Goal: Task Accomplishment & Management: Use online tool/utility

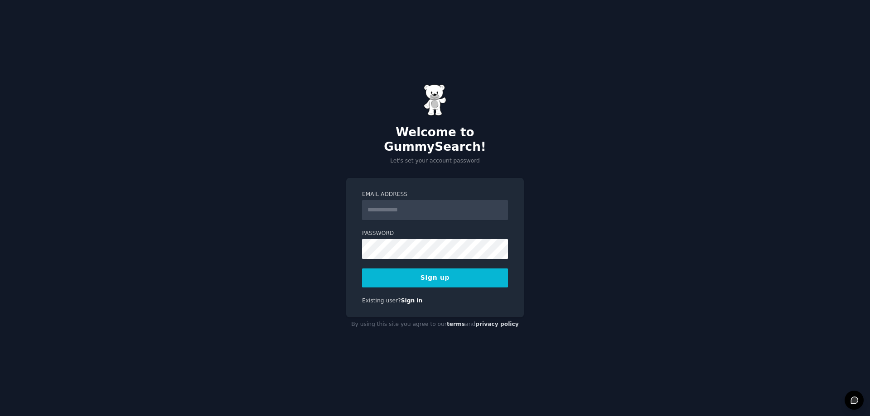
type input "**********"
click at [332, 245] on div "**********" at bounding box center [435, 208] width 870 height 416
click at [448, 216] on form "**********" at bounding box center [435, 239] width 146 height 97
click at [588, 242] on div "**********" at bounding box center [435, 208] width 870 height 416
click at [428, 272] on button "Sign up" at bounding box center [435, 278] width 146 height 19
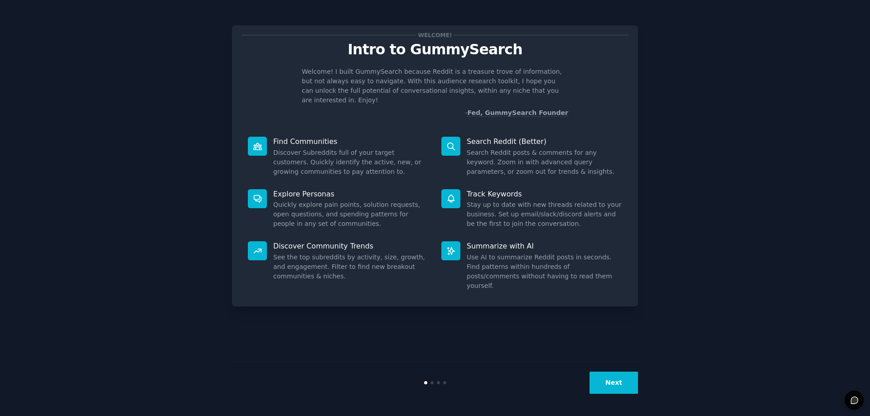
click at [621, 380] on button "Next" at bounding box center [613, 383] width 48 height 22
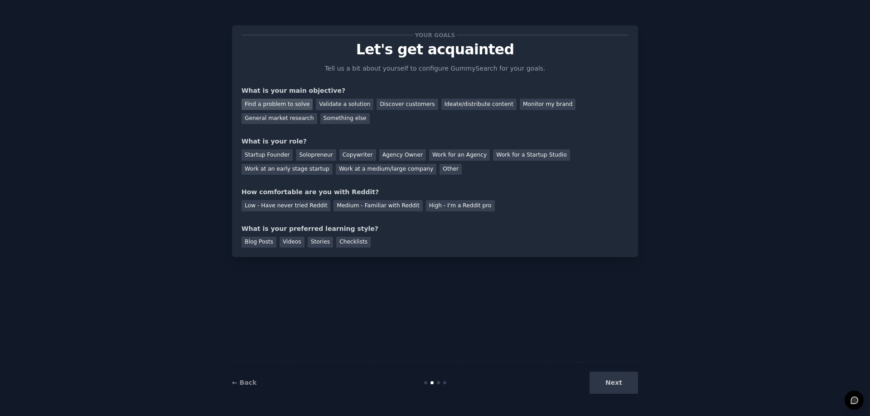
click at [280, 105] on div "Find a problem to solve" at bounding box center [276, 104] width 71 height 11
click at [395, 106] on div "Discover customers" at bounding box center [406, 104] width 61 height 11
click at [277, 120] on div "General market research" at bounding box center [279, 118] width 76 height 11
click at [399, 104] on div "Discover customers" at bounding box center [406, 104] width 61 height 11
click at [280, 156] on div "Startup Founder" at bounding box center [266, 154] width 51 height 11
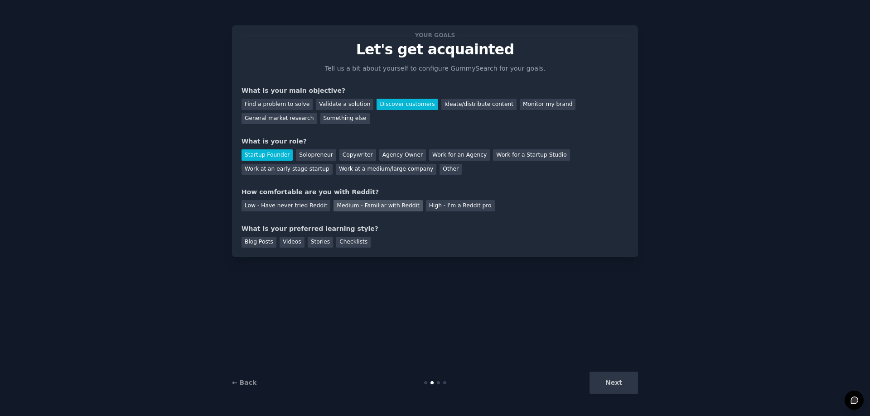
click at [377, 205] on div "Medium - Familiar with Reddit" at bounding box center [377, 205] width 89 height 11
click at [253, 243] on div "Blog Posts" at bounding box center [258, 242] width 35 height 11
click at [637, 383] on button "Next" at bounding box center [613, 383] width 48 height 22
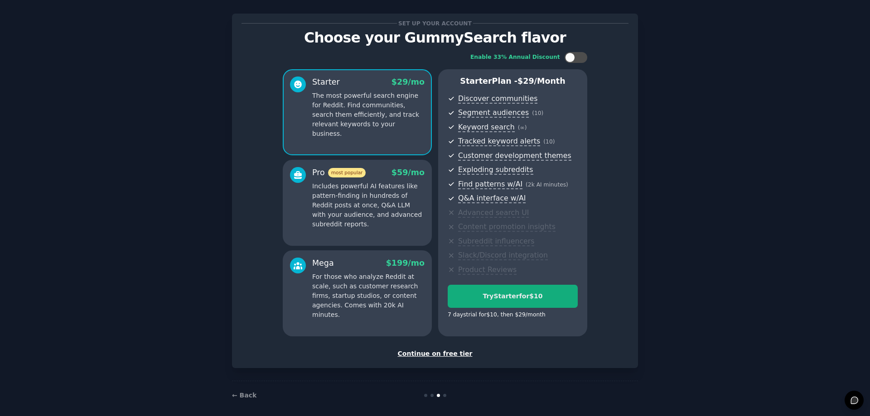
scroll to position [18, 0]
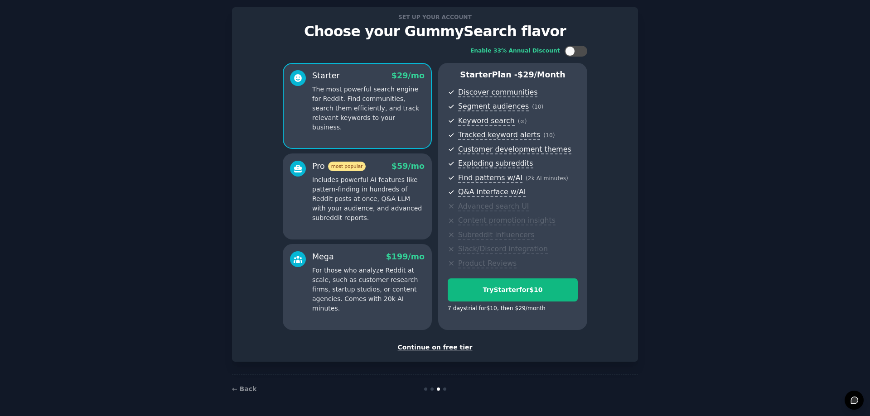
click at [434, 346] on div "Continue on free tier" at bounding box center [434, 348] width 387 height 10
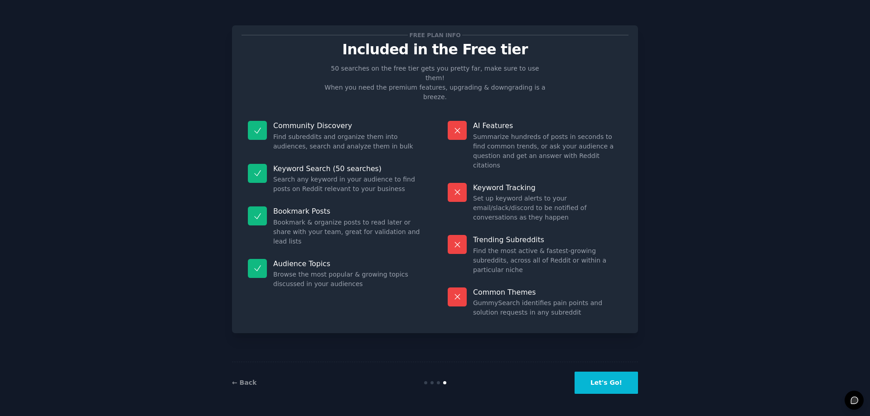
click at [610, 386] on button "Let's Go!" at bounding box center [605, 383] width 63 height 22
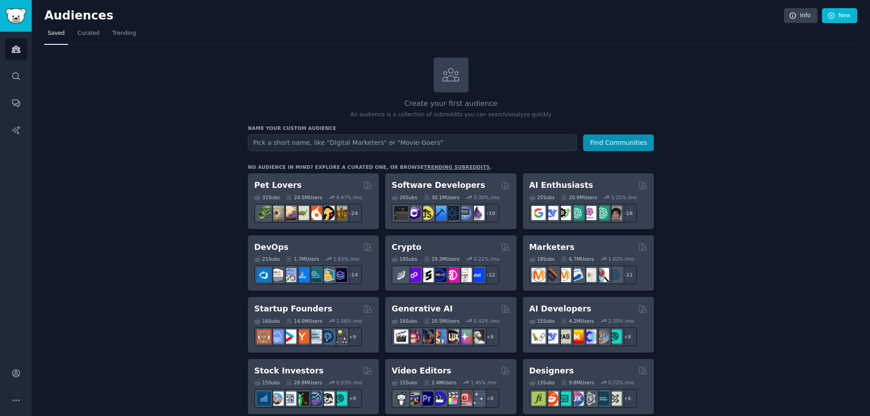
click at [292, 145] on input "text" at bounding box center [412, 143] width 329 height 17
type input "solar"
click at [583, 135] on button "Find Communities" at bounding box center [618, 143] width 71 height 17
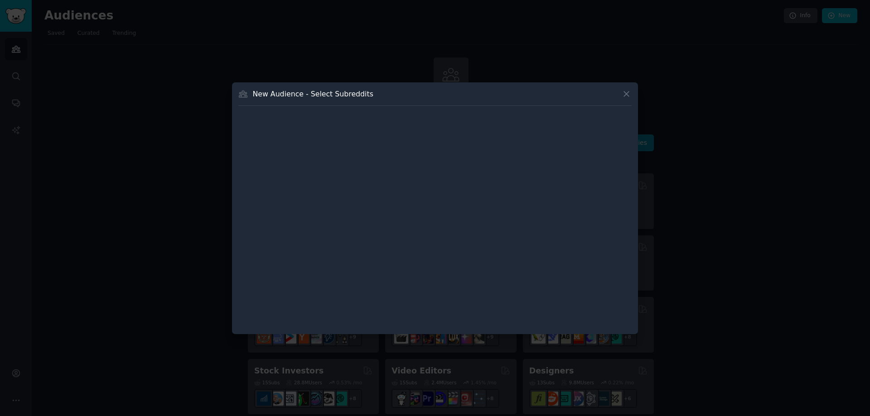
click button at bounding box center [626, 94] width 10 height 10
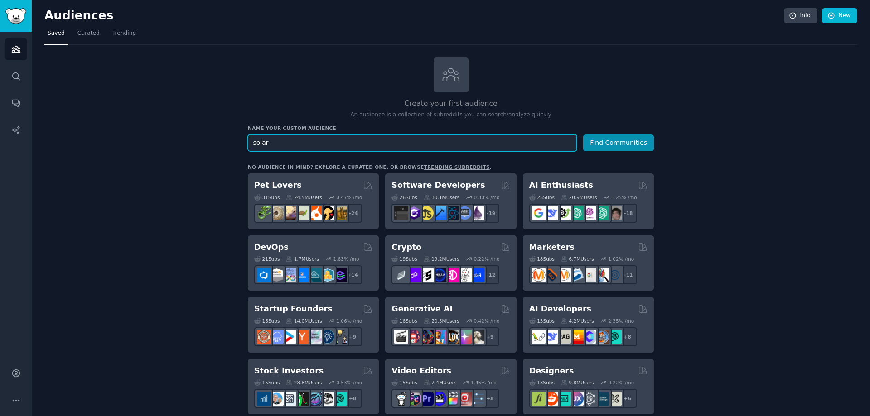
click at [583, 135] on button "Find Communities" at bounding box center [618, 143] width 71 height 17
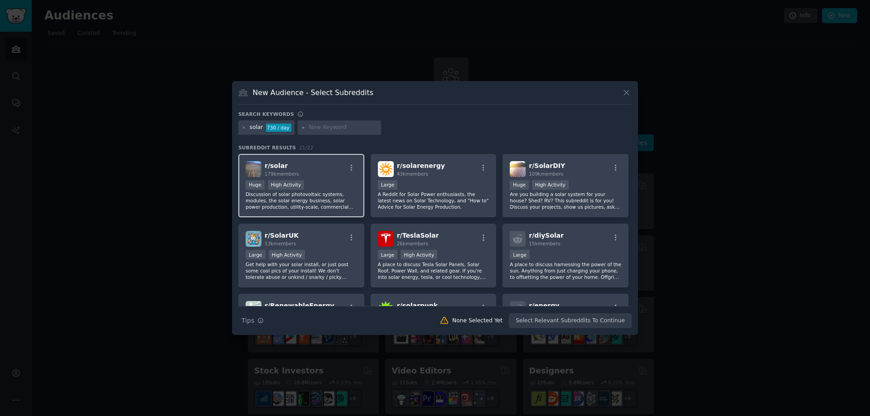
click at [308, 192] on p "Discussion of solar photovoltaic systems, modules, the solar energy business, s…" at bounding box center [300, 200] width 111 height 19
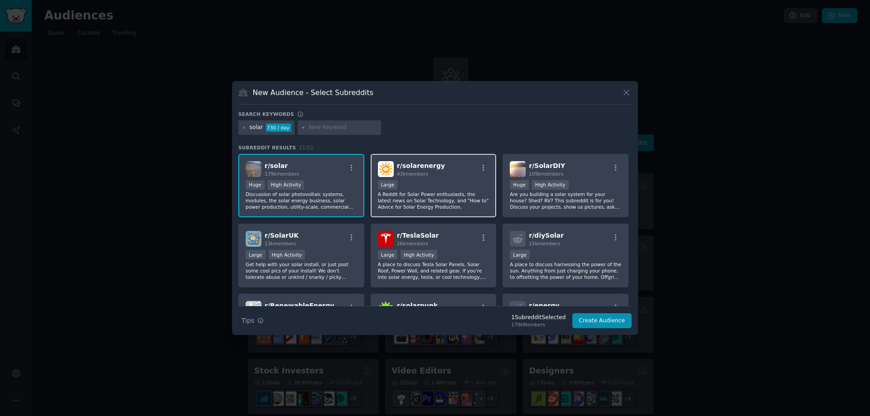
click at [435, 188] on div "10,000 - 100,000 members Large" at bounding box center [433, 185] width 111 height 11
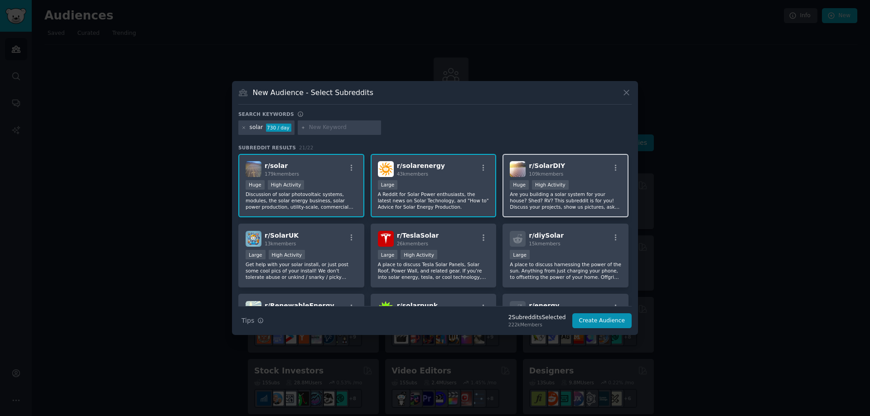
click at [582, 190] on div "Huge High Activity" at bounding box center [565, 185] width 111 height 11
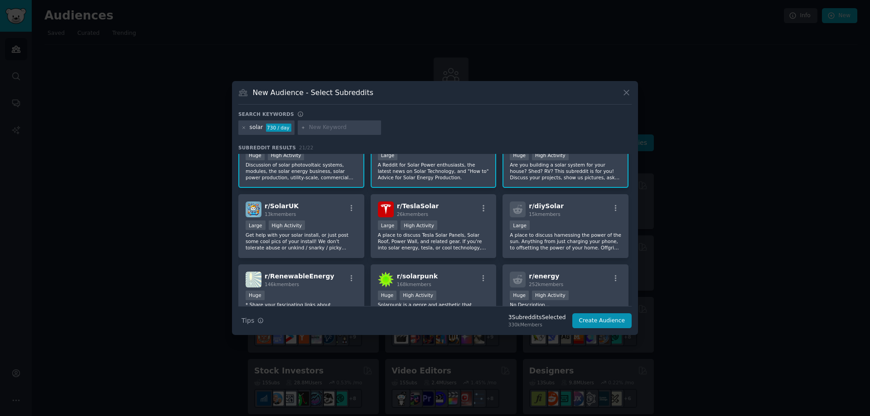
scroll to position [45, 0]
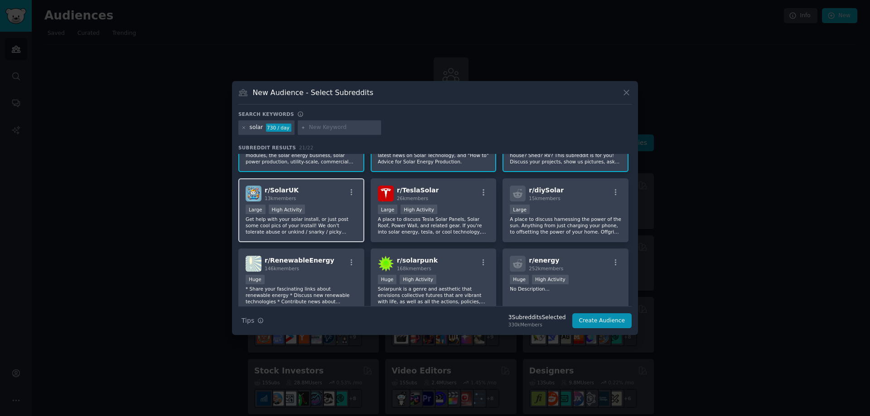
click at [330, 221] on p "Get help with your solar install, or just post some cool pics of your install! …" at bounding box center [300, 225] width 111 height 19
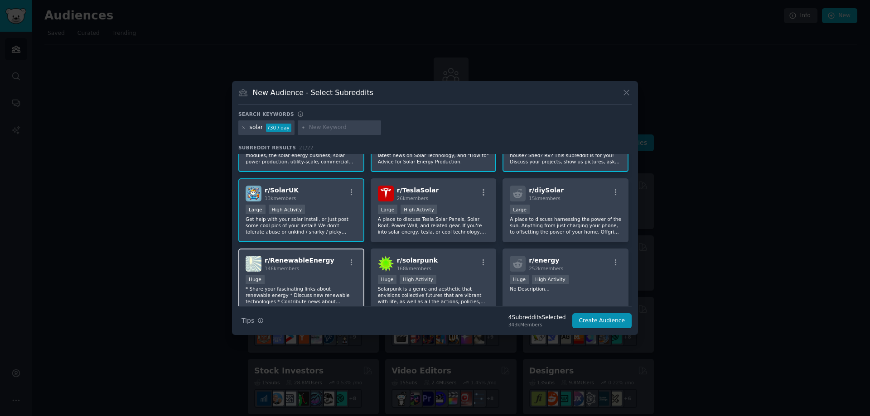
click at [326, 282] on div "Huge" at bounding box center [300, 280] width 111 height 11
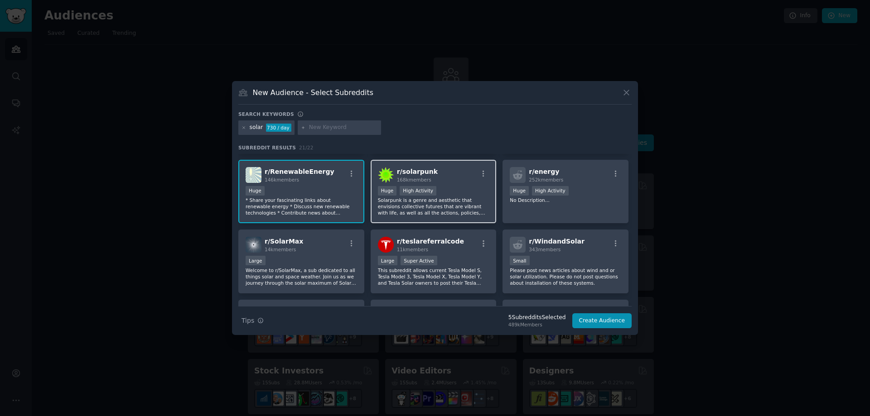
scroll to position [136, 0]
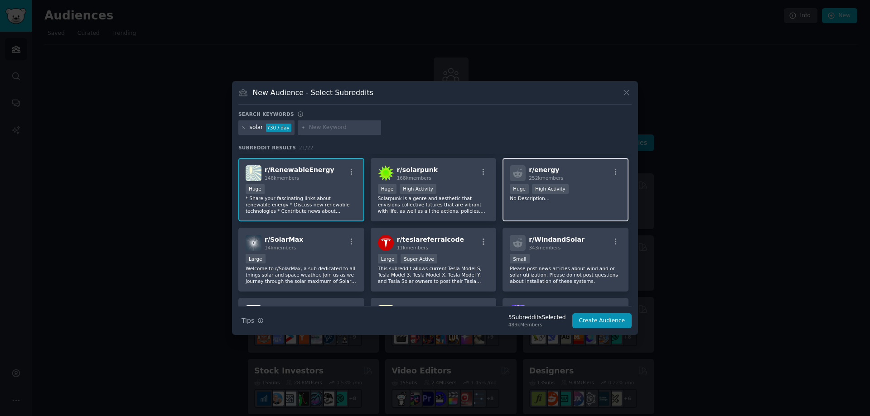
click at [574, 212] on div "r/ energy 252k members Huge High Activity No Description..." at bounding box center [565, 190] width 126 height 64
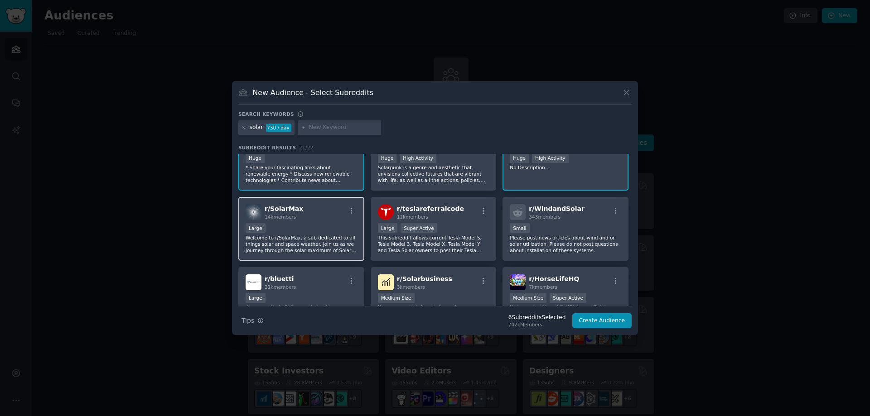
scroll to position [181, 0]
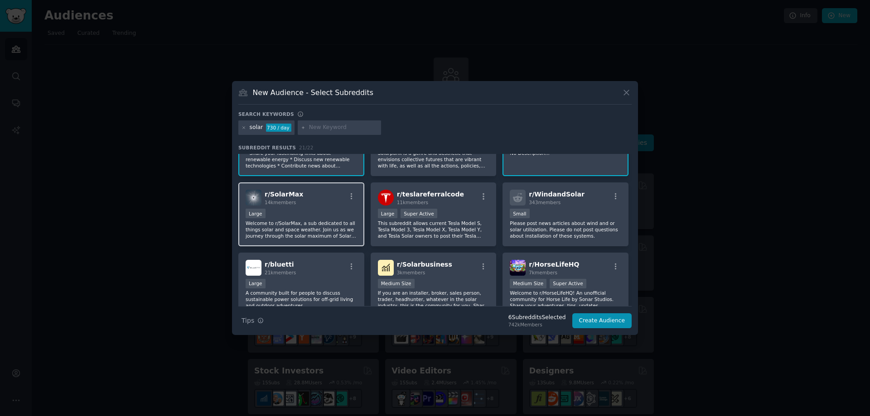
click at [313, 223] on p "Welcome to r/SolarMax, a sub dedicated to all things solar and space weather. J…" at bounding box center [300, 229] width 111 height 19
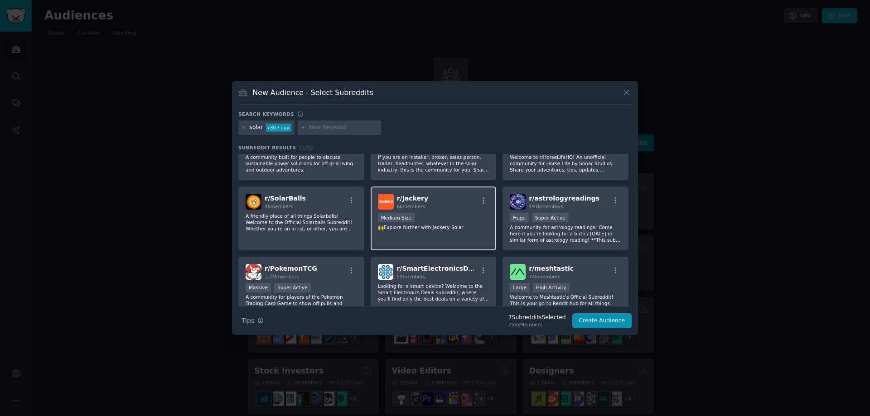
scroll to position [272, 0]
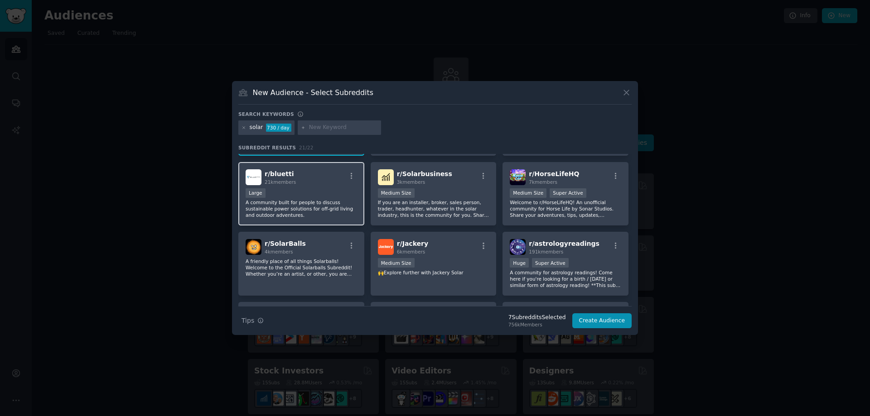
click at [326, 213] on p "A community built for people to discuss sustainable power solutions for off-gri…" at bounding box center [300, 208] width 111 height 19
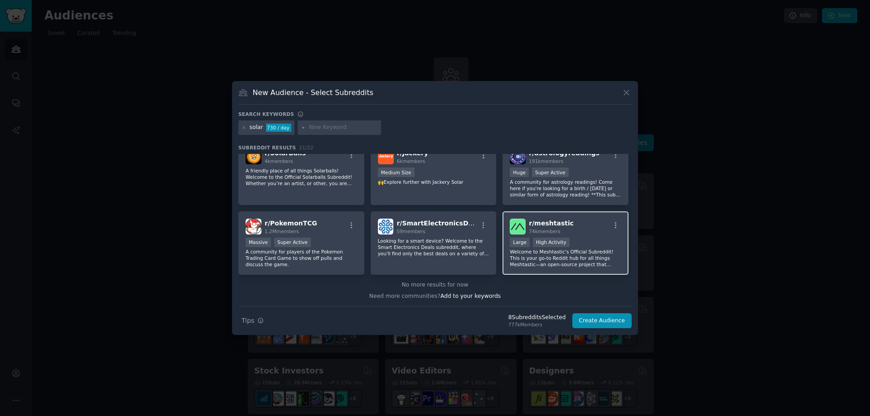
scroll to position [363, 0]
click at [606, 322] on button "Create Audience" at bounding box center [602, 320] width 60 height 15
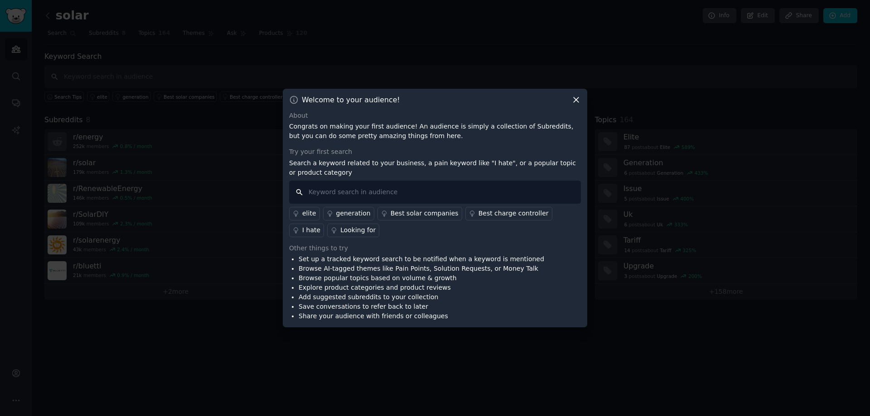
click at [343, 195] on input "text" at bounding box center [435, 192] width 292 height 23
click at [427, 214] on div "Best solar companies" at bounding box center [424, 214] width 68 height 10
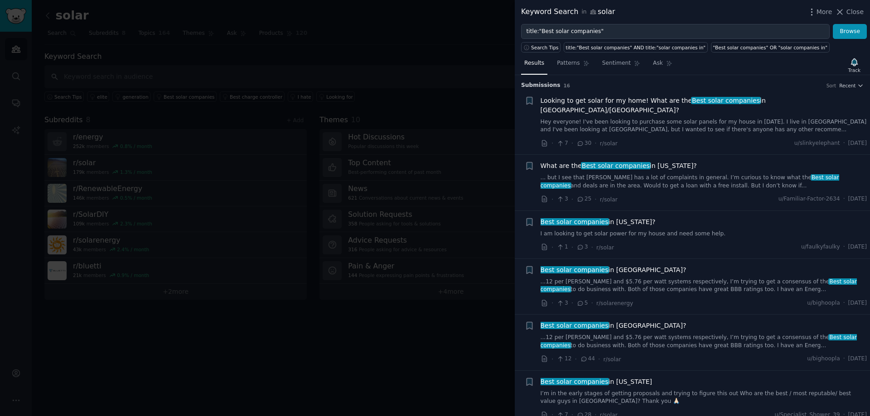
click at [369, 51] on div at bounding box center [435, 208] width 870 height 416
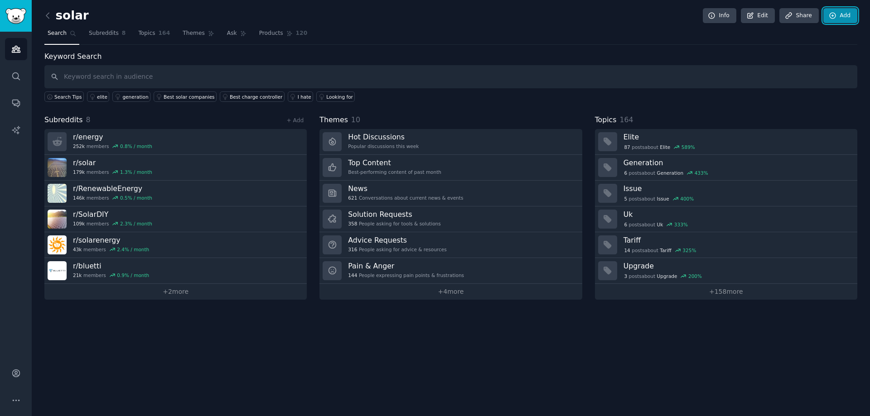
click at [837, 19] on link "Add" at bounding box center [840, 15] width 34 height 15
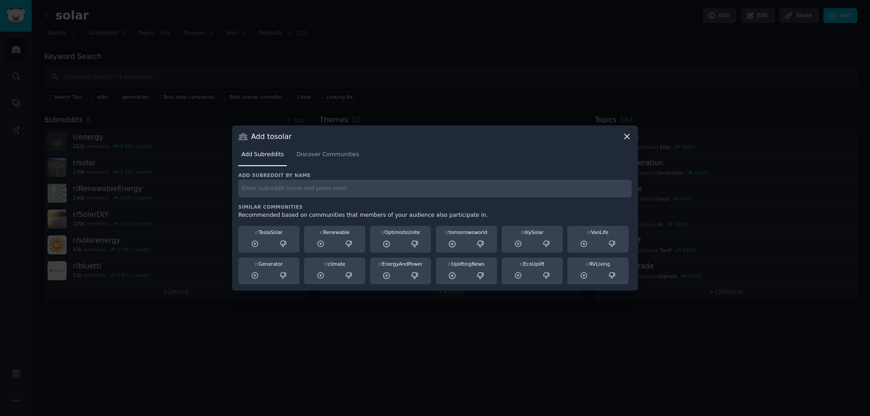
click at [626, 146] on div "Add Subreddits Discover Communities" at bounding box center [434, 156] width 393 height 31
click at [626, 136] on icon at bounding box center [626, 136] width 5 height 5
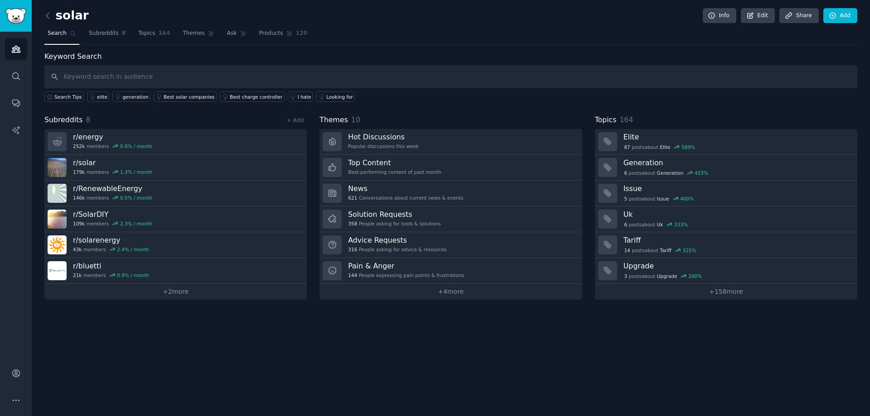
click at [869, 142] on div "solar Info Edit Share Add Search Subreddits 8 Topics 164 Themes Ask Products 12…" at bounding box center [451, 208] width 838 height 416
click at [721, 16] on link "Info" at bounding box center [719, 15] width 34 height 15
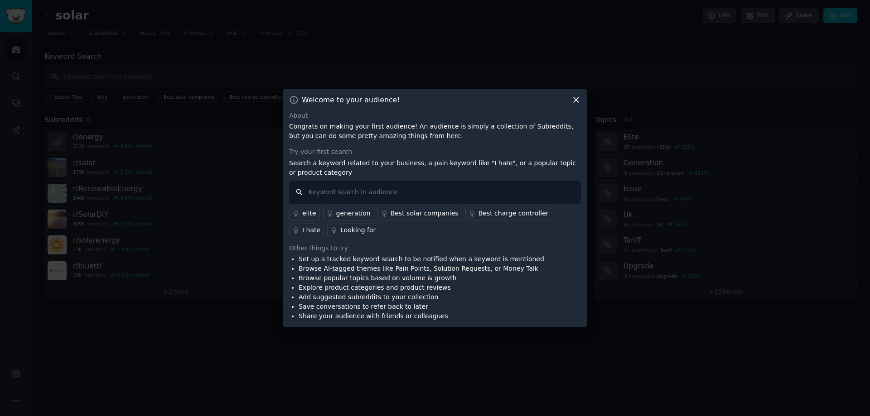
click at [361, 186] on input "text" at bounding box center [435, 192] width 292 height 23
click at [428, 215] on div "Best solar companies" at bounding box center [424, 214] width 68 height 10
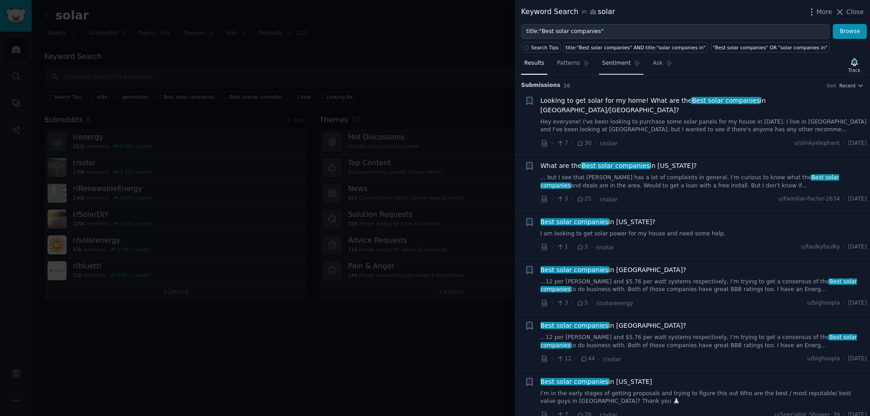
click at [610, 64] on span "Sentiment" at bounding box center [616, 63] width 29 height 8
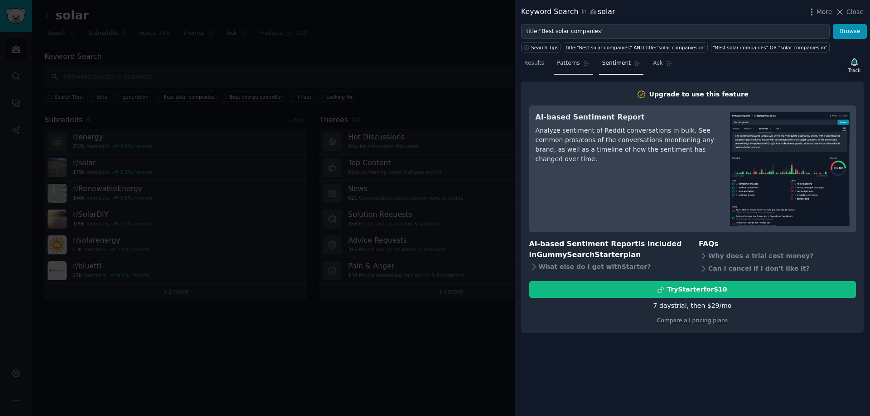
click at [564, 69] on link "Patterns" at bounding box center [572, 65] width 38 height 19
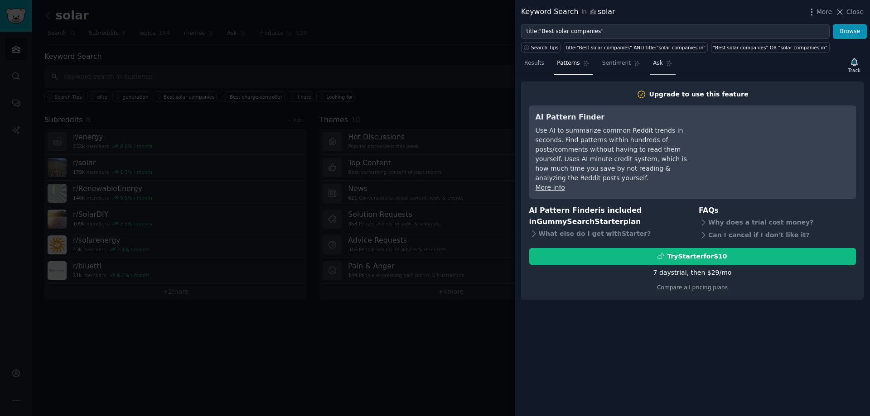
click at [653, 67] on span "Ask" at bounding box center [658, 63] width 10 height 8
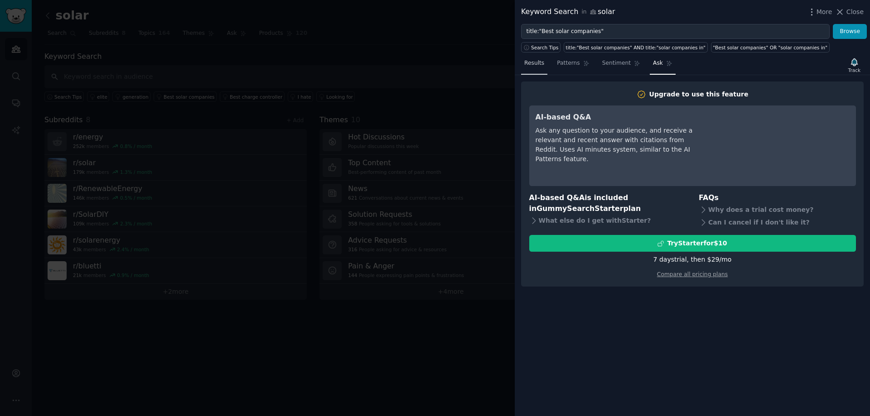
click at [535, 65] on span "Results" at bounding box center [534, 63] width 20 height 8
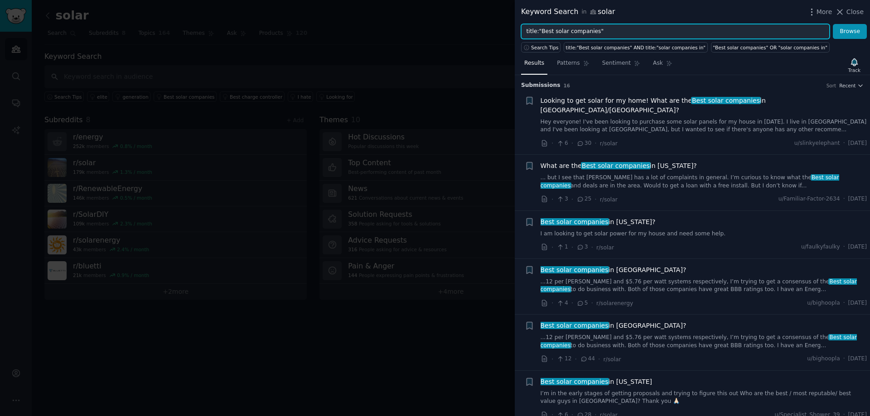
click at [541, 31] on input "title:"Best solar companies"" at bounding box center [675, 31] width 308 height 15
drag, startPoint x: 541, startPoint y: 31, endPoint x: 551, endPoint y: 31, distance: 10.0
click at [551, 31] on input "title:"Best solar companies"" at bounding box center [675, 31] width 308 height 15
click at [544, 32] on input "title:" solar companies"" at bounding box center [675, 31] width 308 height 15
click at [542, 32] on input "title:" solar companies"" at bounding box center [675, 31] width 308 height 15
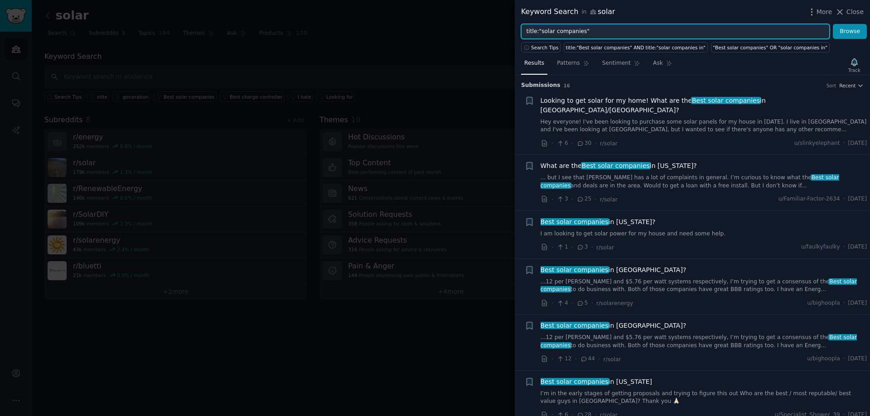
type input "title:"solar companies""
click at [832, 24] on button "Browse" at bounding box center [849, 31] width 34 height 15
